Goal: Task Accomplishment & Management: Use online tool/utility

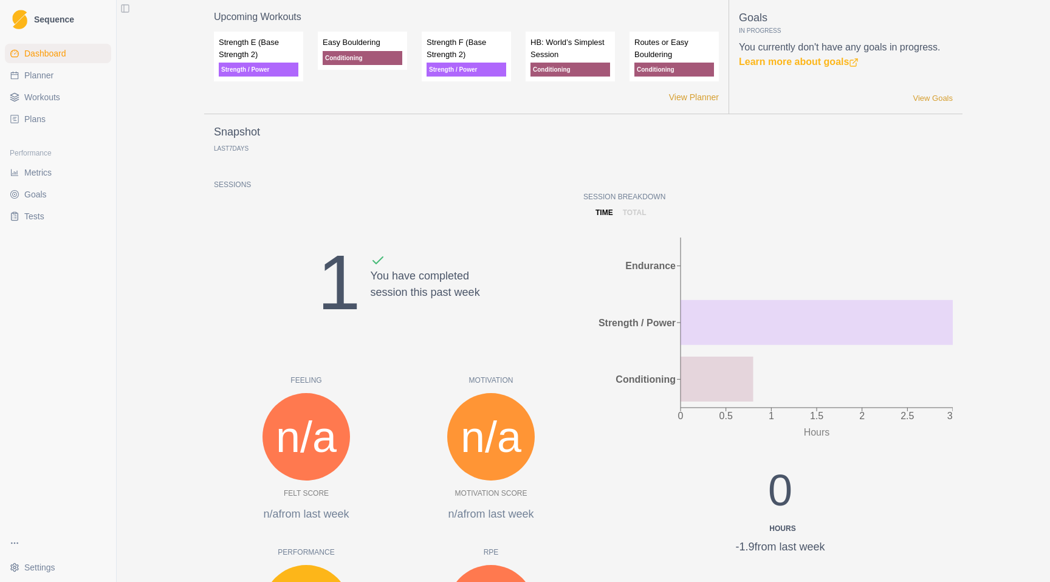
click at [35, 98] on span "Workouts" at bounding box center [42, 97] width 36 height 12
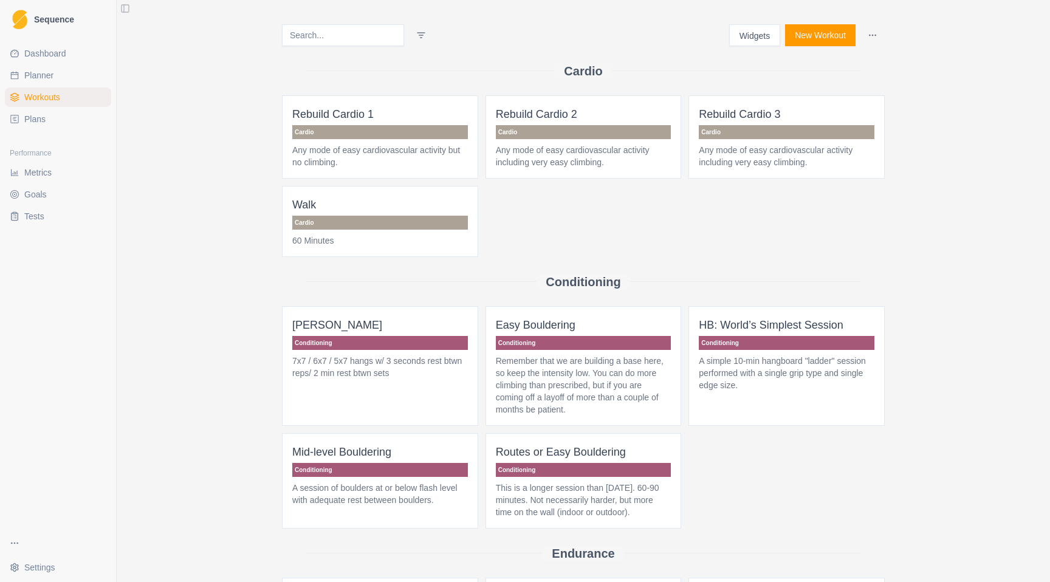
click at [39, 122] on span "Plans" at bounding box center [34, 119] width 21 height 12
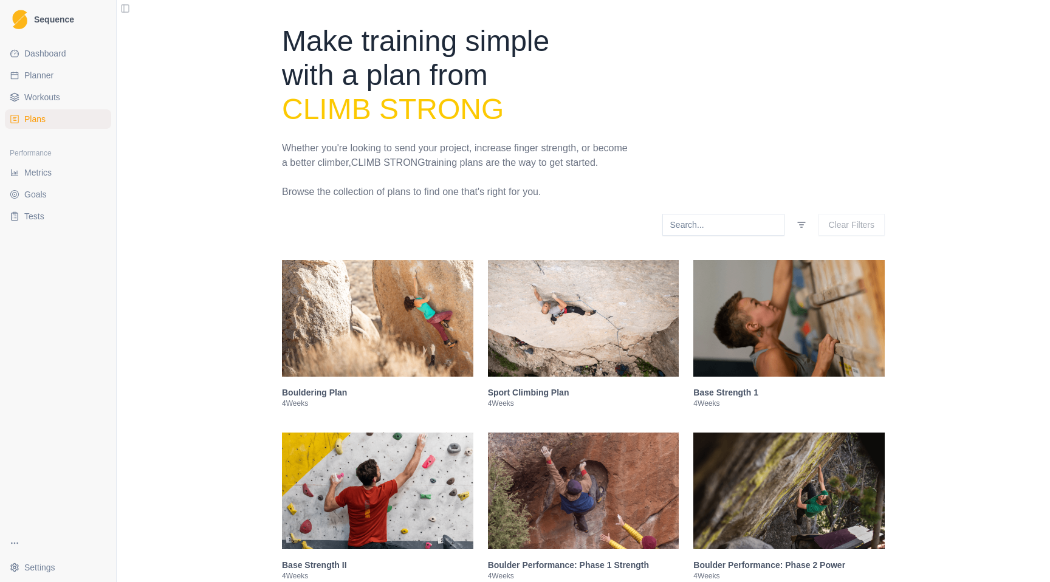
click at [36, 72] on span "Planner" at bounding box center [38, 75] width 29 height 12
select select "month"
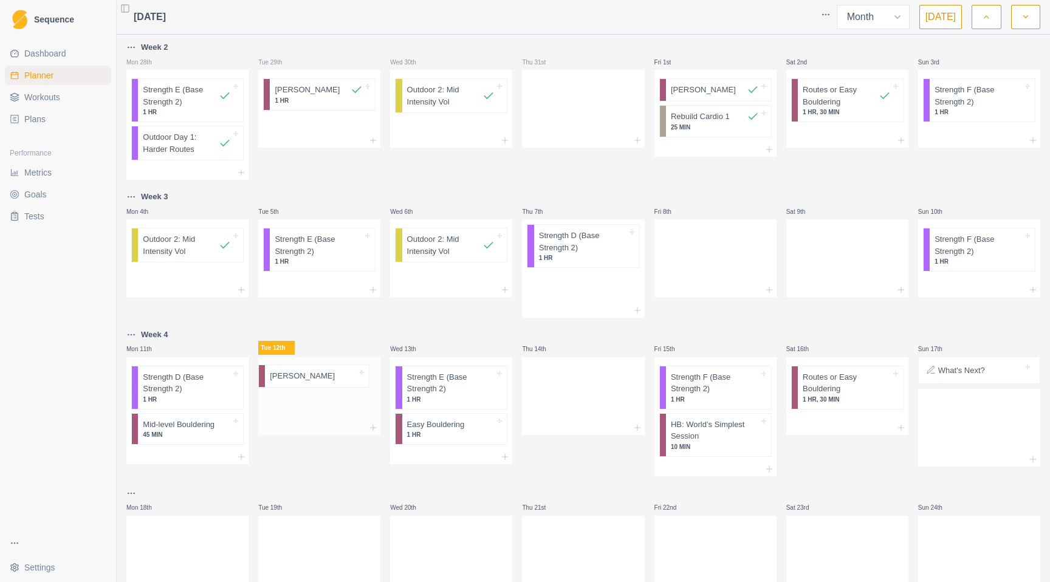
drag, startPoint x: 595, startPoint y: 239, endPoint x: 326, endPoint y: 380, distance: 303.6
click at [326, 380] on div "Week 2 Mon 28th Strength E (Base Strength 2) 1 HR Outdoor Day 1: Harder Routes …" at bounding box center [583, 375] width 914 height 671
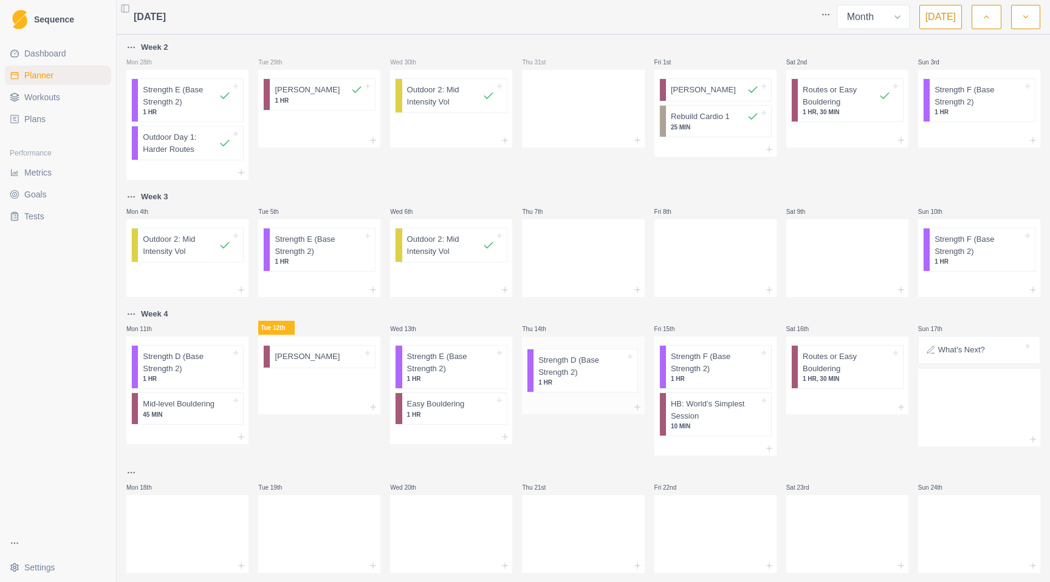
drag, startPoint x: 600, startPoint y: 252, endPoint x: 603, endPoint y: 375, distance: 124.0
click at [603, 375] on div "Week 2 Mon 28th Strength E (Base Strength 2) 1 HR Outdoor Day 1: Harder Routes …" at bounding box center [583, 365] width 914 height 650
drag, startPoint x: 980, startPoint y: 242, endPoint x: 977, endPoint y: 400, distance: 158.0
click at [977, 400] on div "Week 2 Mon 28th Strength E (Base Strength 2) 1 HR Outdoor Day 1: Harder Routes …" at bounding box center [583, 365] width 914 height 650
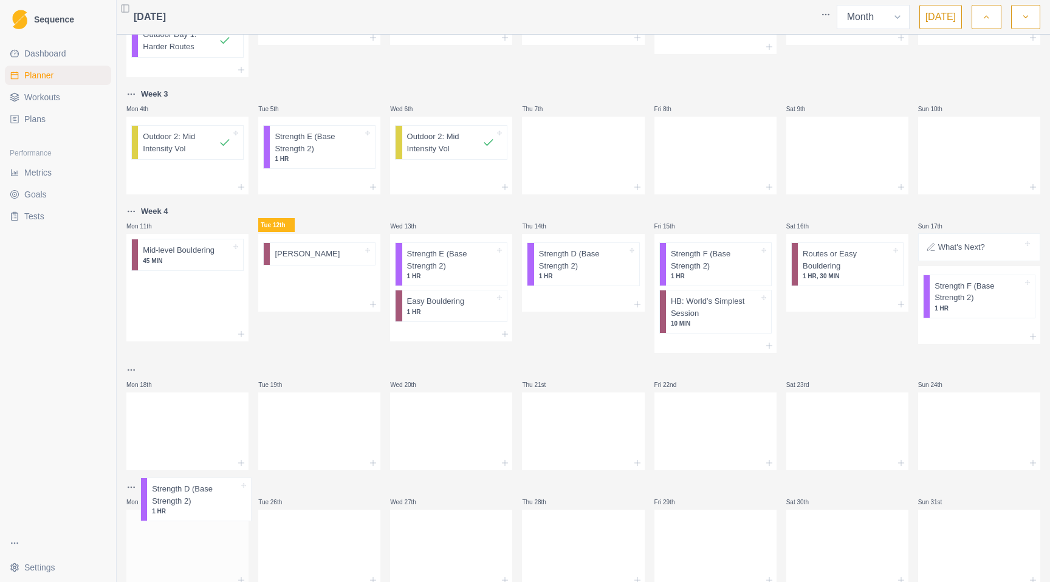
scroll to position [142, 0]
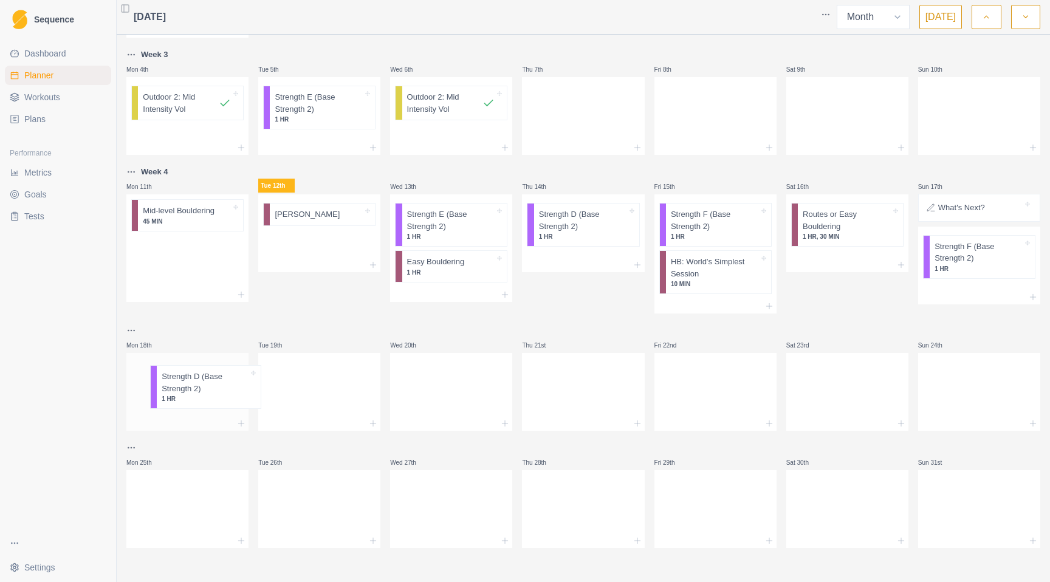
drag, startPoint x: 178, startPoint y: 371, endPoint x: 197, endPoint y: 394, distance: 29.8
click at [197, 394] on div "Week 2 Mon 28th Strength E (Base Strength 2) 1 HR Outdoor Day 1: Harder Routes …" at bounding box center [583, 223] width 914 height 650
click at [221, 224] on div "Remove from schedule" at bounding box center [250, 227] width 97 height 19
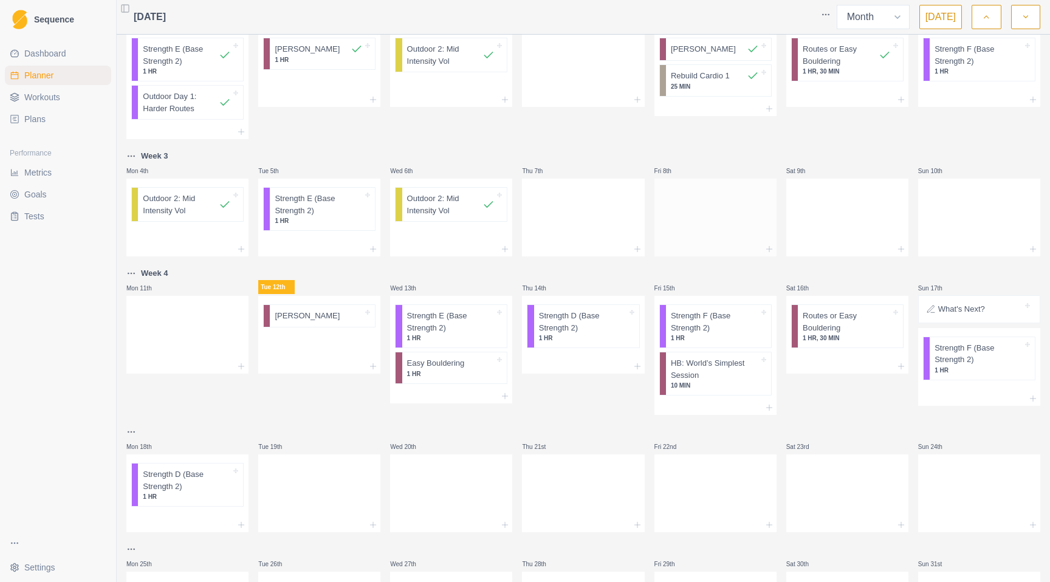
scroll to position [0, 0]
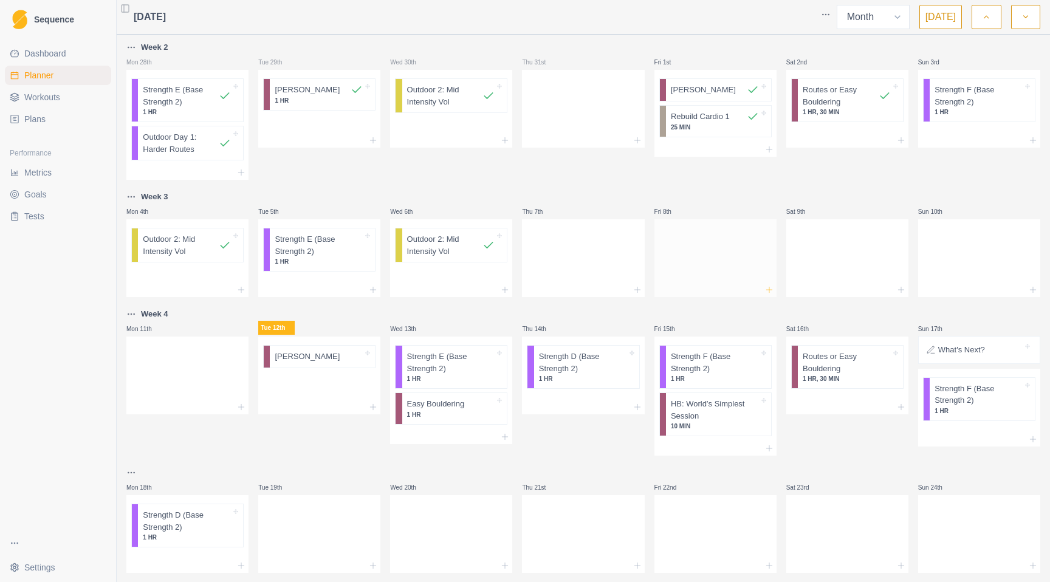
click at [766, 292] on icon at bounding box center [769, 290] width 10 height 10
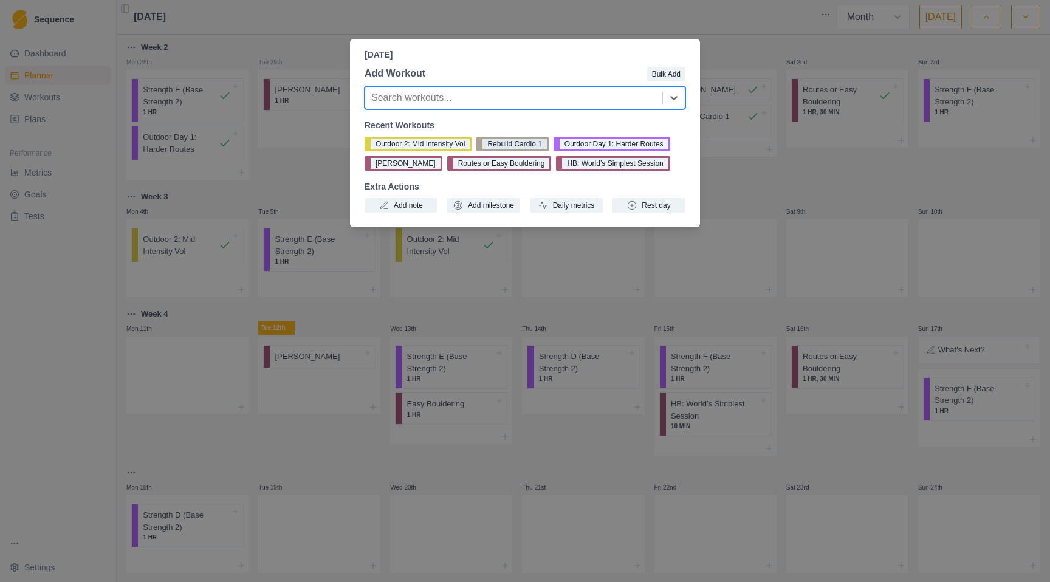
click at [518, 139] on button "Rebuild Cardio 1" at bounding box center [512, 144] width 72 height 15
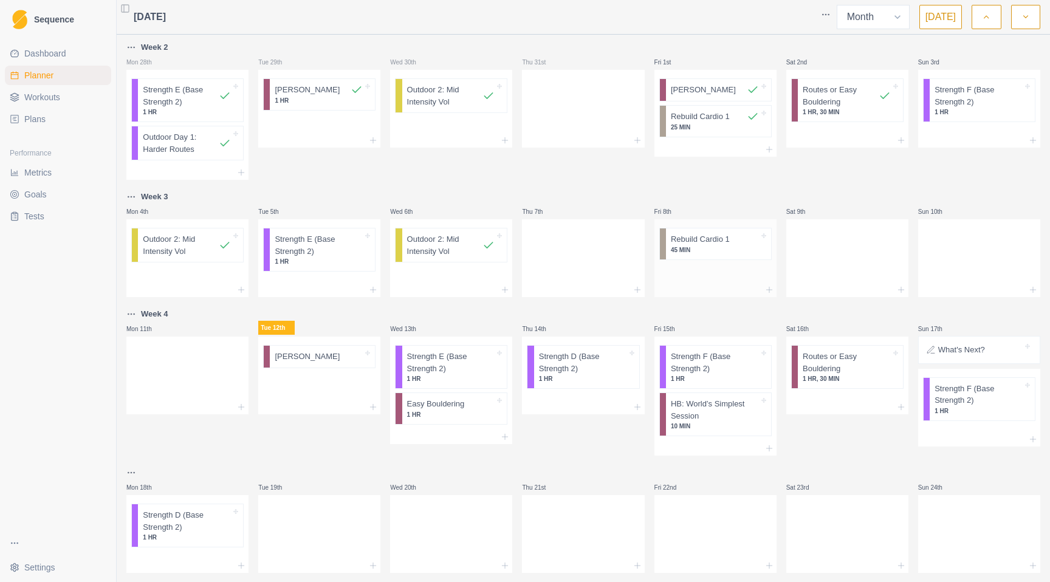
click at [695, 248] on p "45 MIN" at bounding box center [715, 249] width 88 height 9
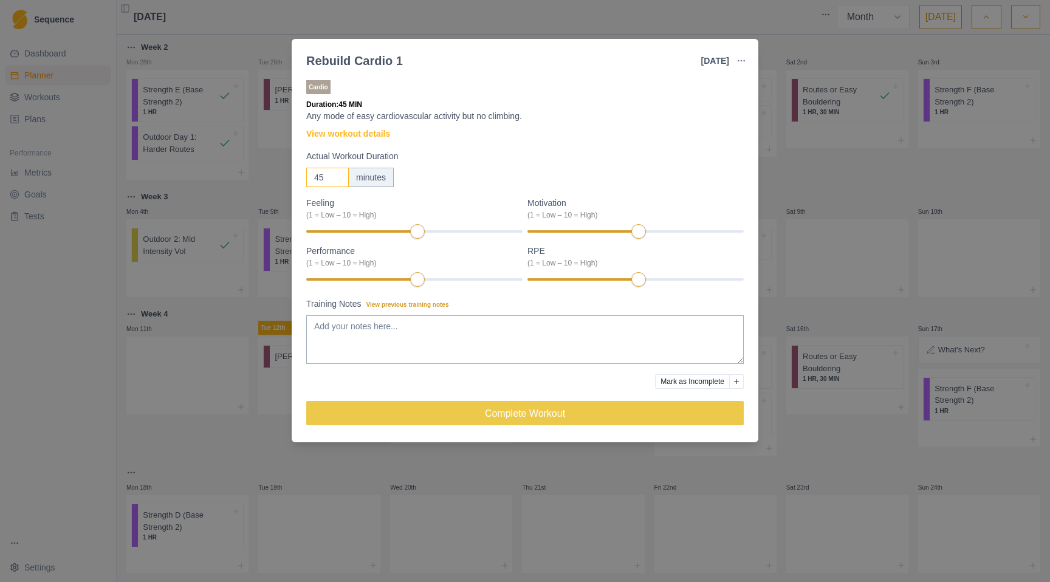
drag, startPoint x: 313, startPoint y: 177, endPoint x: 293, endPoint y: 177, distance: 19.4
click at [293, 177] on div "Cardio Duration: 45 MIN Any mode of easy cardiovascular activity but no climbin…" at bounding box center [525, 257] width 467 height 369
type input "30"
click at [362, 328] on textarea "Training Notes View previous training notes" at bounding box center [524, 339] width 437 height 49
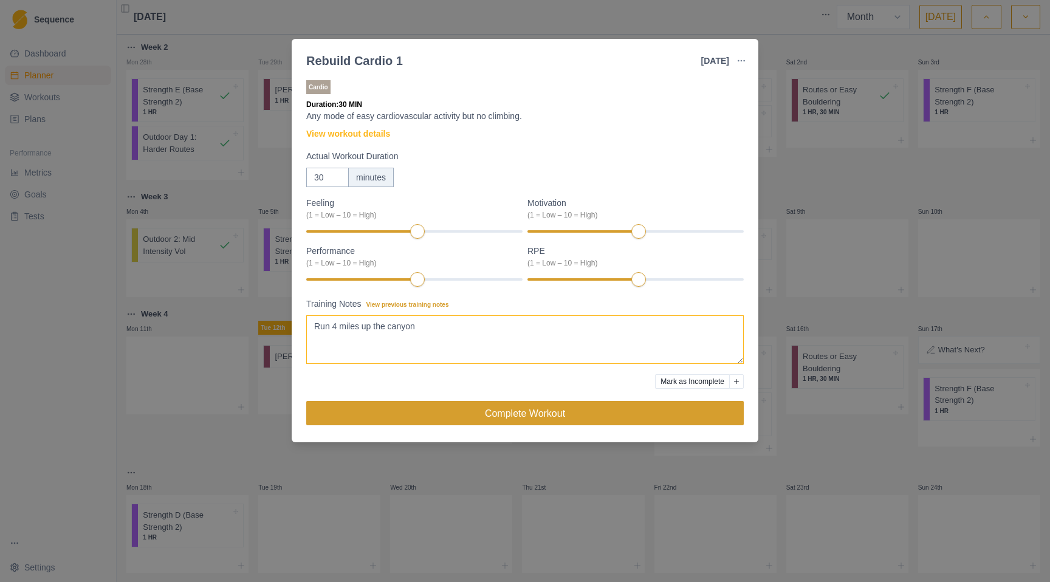
type textarea "Run 4 miles up the canyon"
click at [539, 420] on button "Complete Workout" at bounding box center [524, 413] width 437 height 24
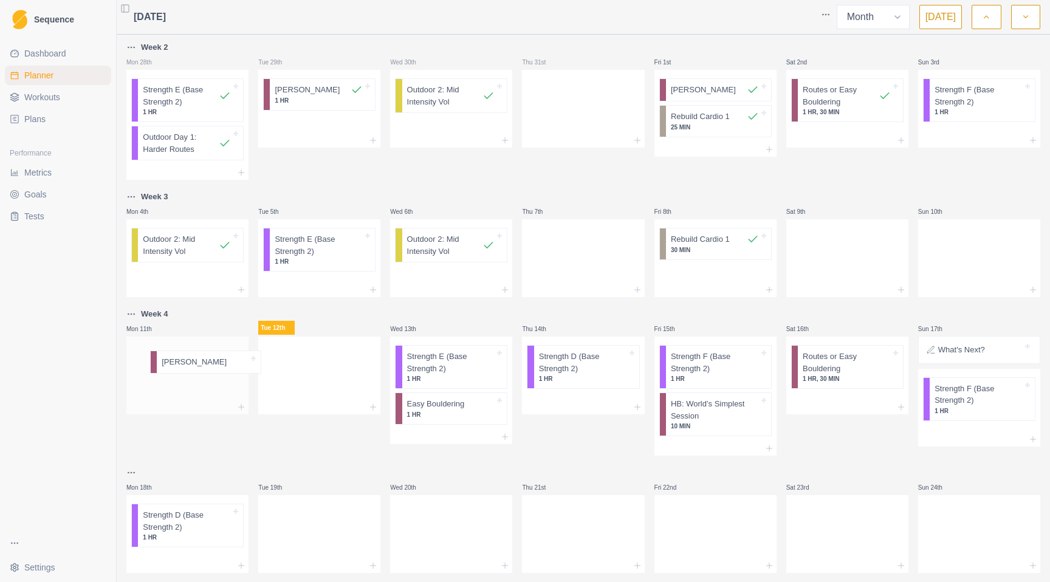
drag, startPoint x: 313, startPoint y: 360, endPoint x: 194, endPoint y: 366, distance: 118.6
click at [194, 366] on div "Week 2 Mon 28th Strength E (Base Strength 2) 1 HR Outdoor Day 1: Harder Routes …" at bounding box center [583, 365] width 914 height 650
click at [181, 357] on p "[PERSON_NAME]" at bounding box center [175, 357] width 65 height 12
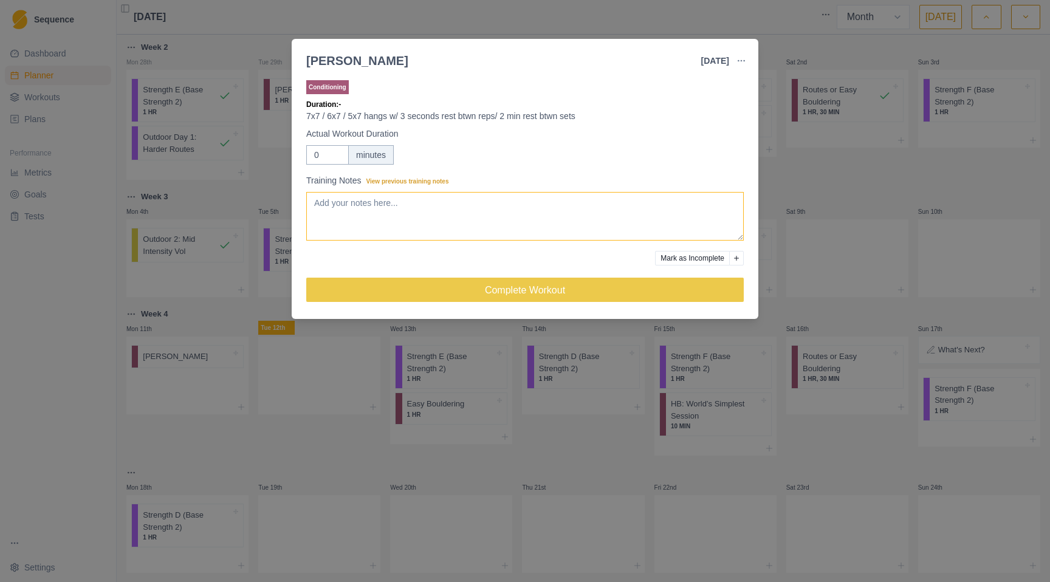
click at [341, 200] on textarea "Training Notes View previous training notes" at bounding box center [524, 216] width 437 height 49
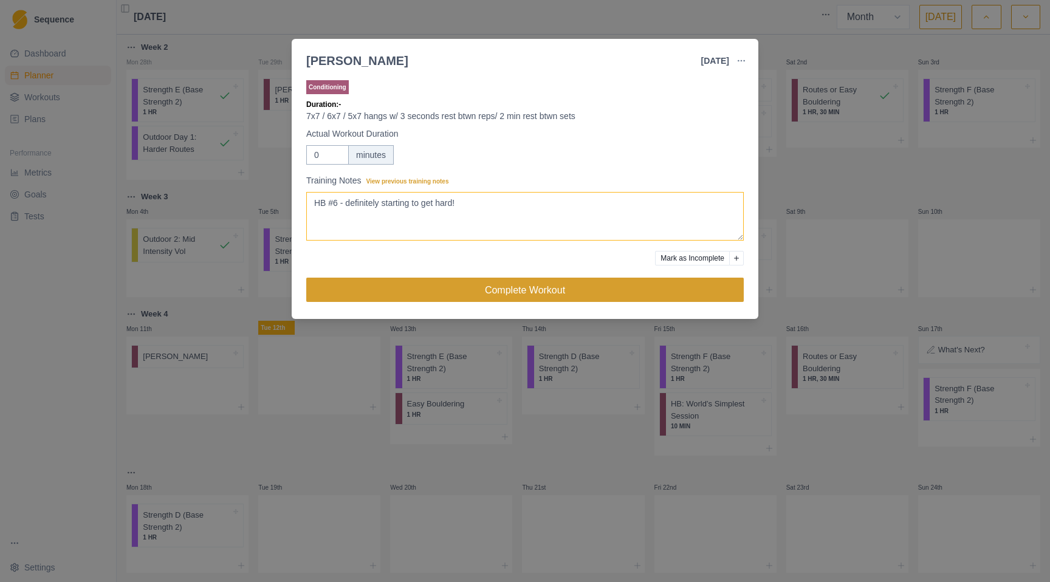
type textarea "HB #6 - definitely starting to get hard!"
click at [523, 298] on button "Complete Workout" at bounding box center [524, 290] width 437 height 24
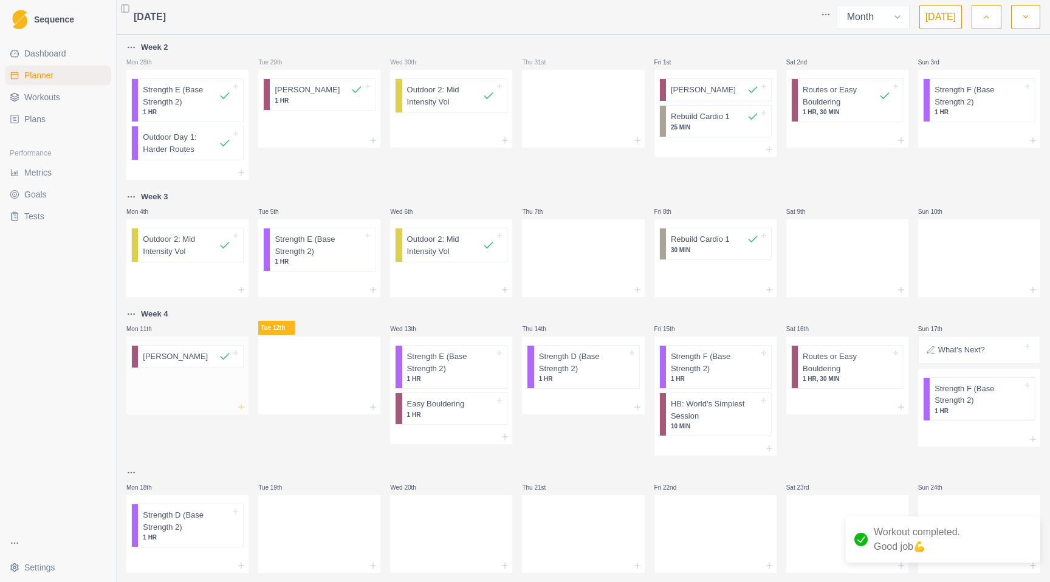
click at [239, 404] on icon at bounding box center [241, 407] width 10 height 10
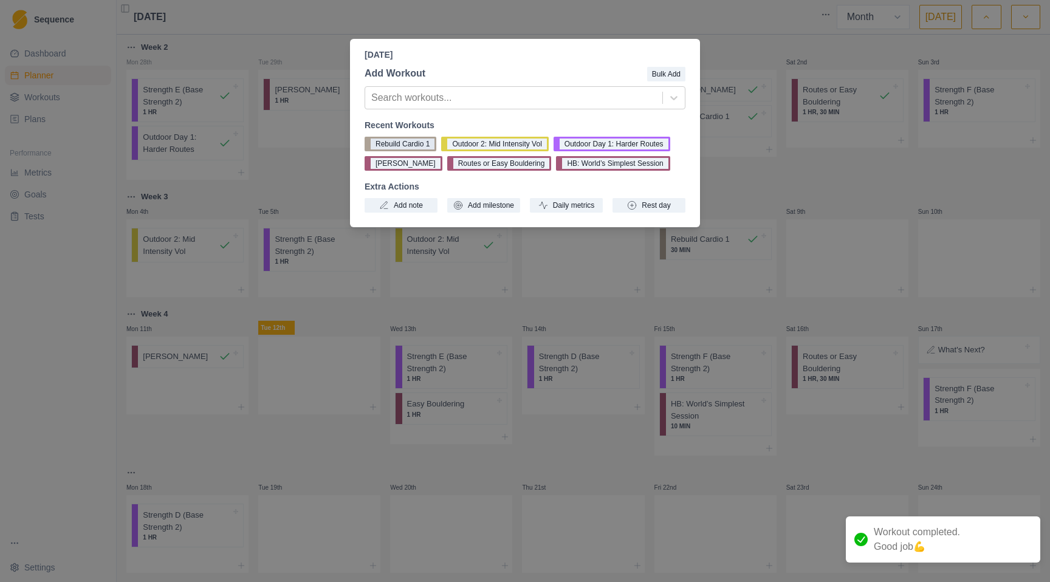
click at [418, 142] on button "Rebuild Cardio 1" at bounding box center [401, 144] width 72 height 15
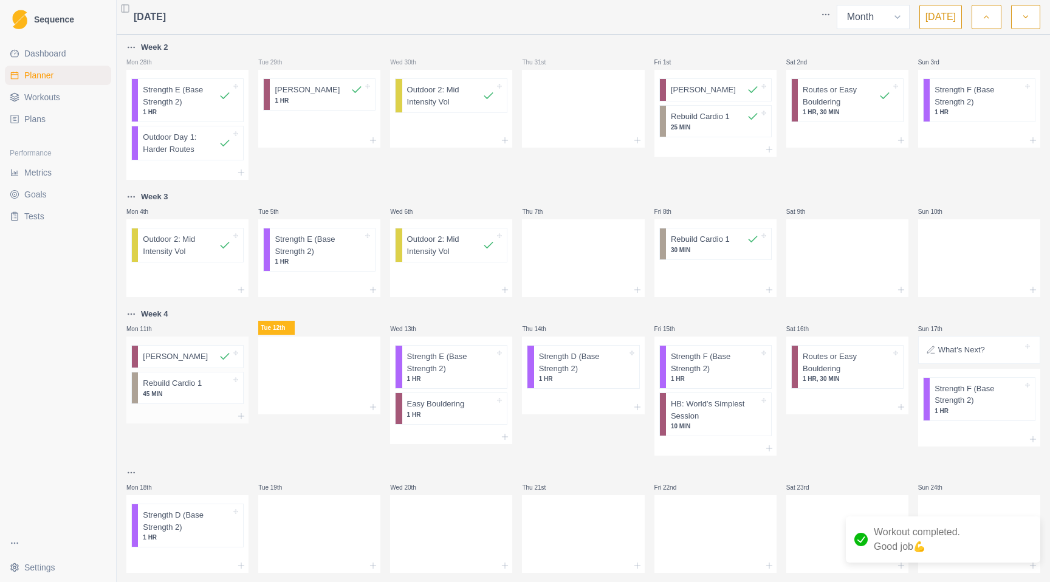
click at [171, 390] on p "45 MIN" at bounding box center [187, 393] width 88 height 9
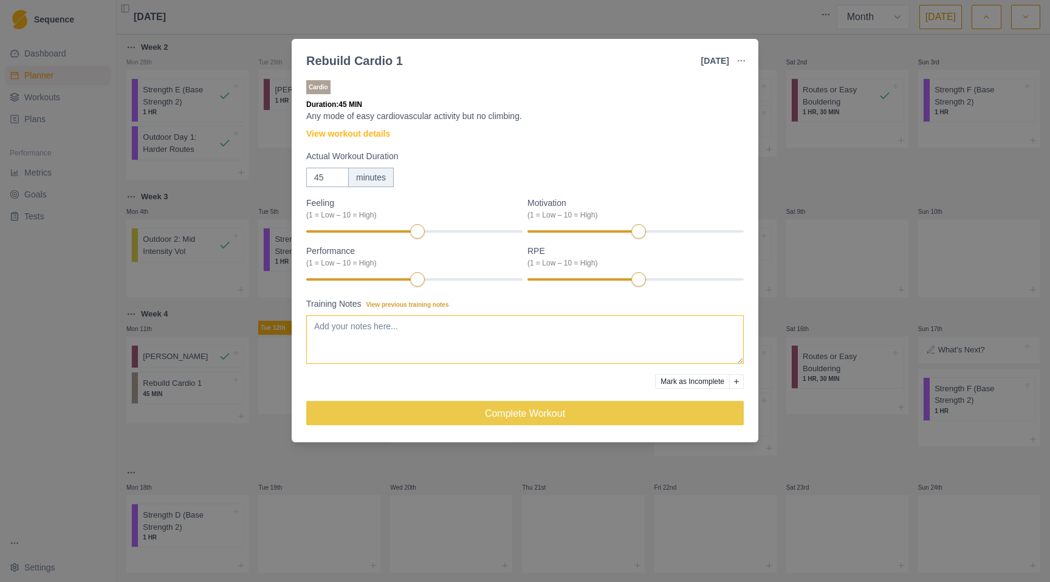
click at [362, 326] on textarea "Training Notes View previous training notes" at bounding box center [524, 339] width 437 height 49
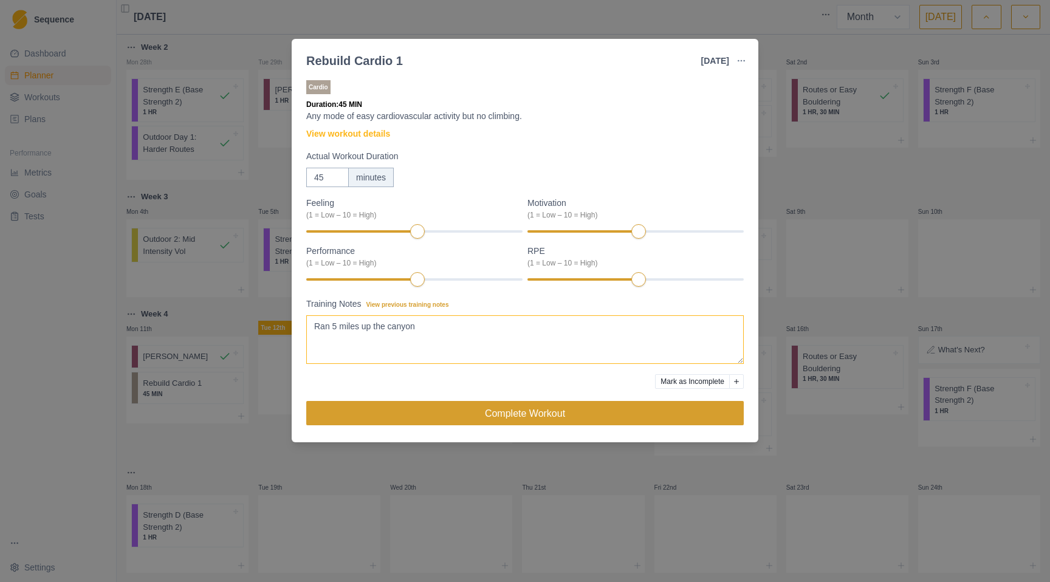
type textarea "Ran 5 miles up the canyon"
click at [502, 412] on button "Complete Workout" at bounding box center [524, 413] width 437 height 24
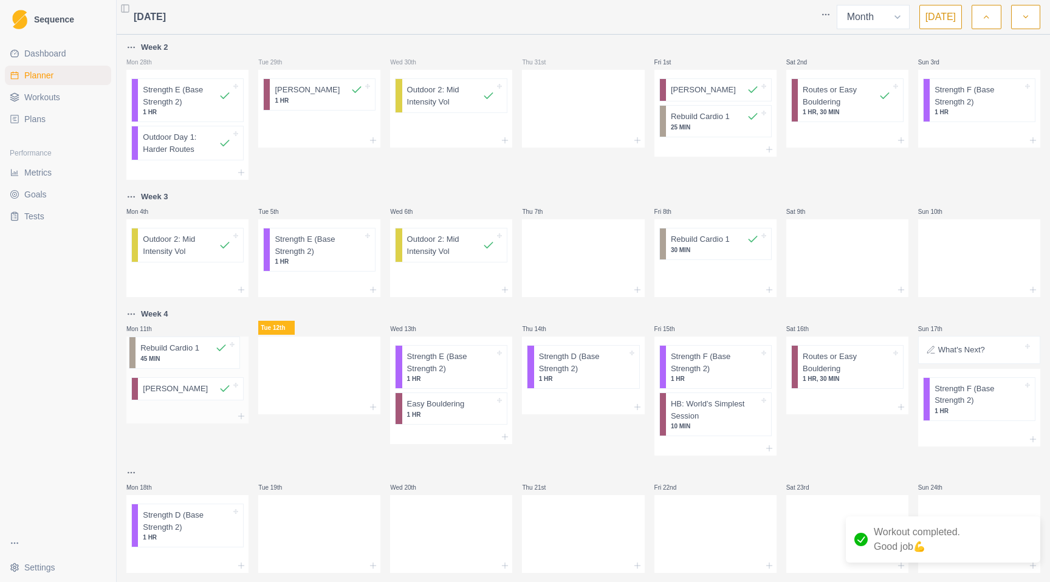
drag, startPoint x: 188, startPoint y: 391, endPoint x: 185, endPoint y: 352, distance: 38.4
click at [185, 352] on div "[PERSON_NAME] Rebuild Cardio 1 45 MIN" at bounding box center [187, 373] width 122 height 72
